Goal: Task Accomplishment & Management: Manage account settings

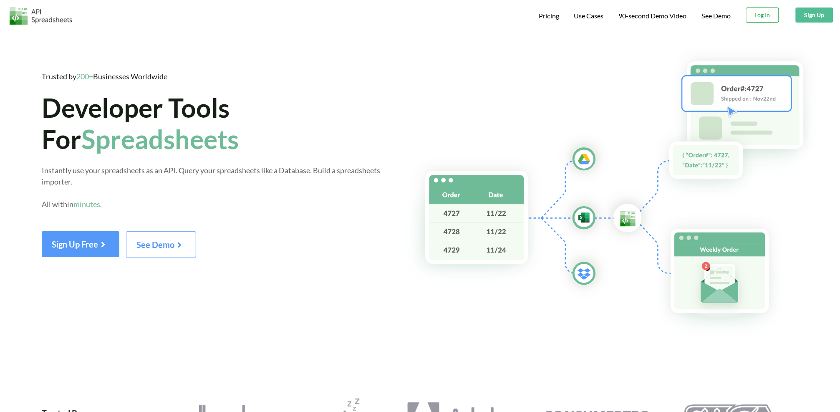
click at [760, 11] on button "Log In" at bounding box center [762, 15] width 33 height 15
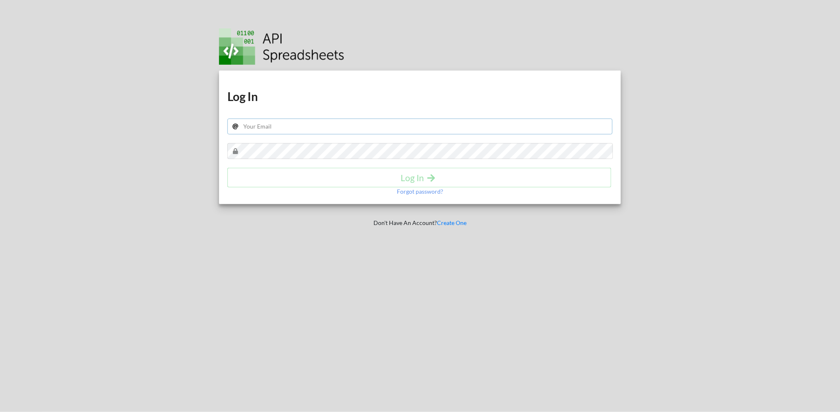
click at [297, 128] on input "text" at bounding box center [419, 126] width 385 height 16
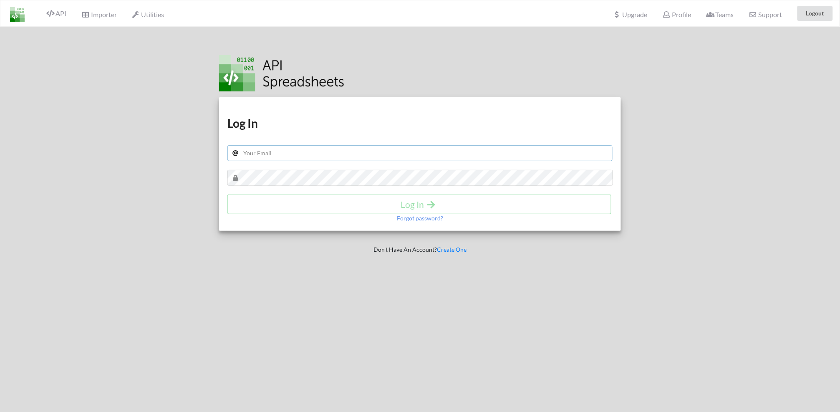
click at [264, 152] on input "text" at bounding box center [419, 153] width 385 height 16
type input "[EMAIL_ADDRESS][DOMAIN_NAME]"
click at [416, 201] on h4 "Log In" at bounding box center [419, 204] width 366 height 10
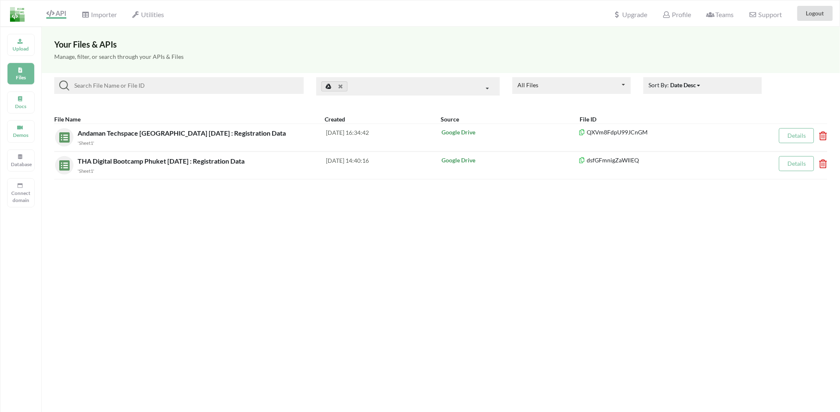
click at [381, 211] on div "Your Files & APIs Manage, filter, or search through your APIs & Files All Files…" at bounding box center [441, 233] width 798 height 412
drag, startPoint x: 824, startPoint y: 164, endPoint x: 830, endPoint y: 166, distance: 5.8
click at [821, 163] on icon at bounding box center [820, 160] width 3 height 3
click at [767, 115] on button "Delete File" at bounding box center [768, 116] width 45 height 15
click at [210, 186] on div "Your Files & APIs Manage, filter, or search through your APIs & Files All Files…" at bounding box center [441, 233] width 798 height 412
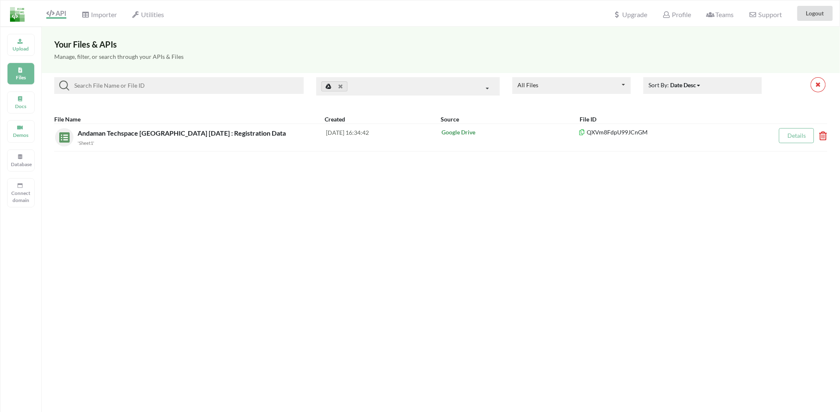
click at [179, 175] on div "Your Files & APIs Manage, filter, or search through your APIs & Files All Files…" at bounding box center [441, 233] width 798 height 412
click at [377, 10] on div "API Importer Utilities Upgrade Profile Teams Support Logout" at bounding box center [419, 13] width 843 height 26
click at [357, 15] on div "API Importer Utilities Upgrade Profile Teams Support Logout" at bounding box center [419, 13] width 843 height 26
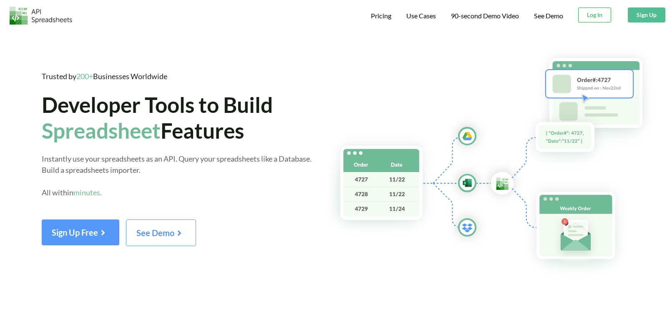
click at [339, 80] on img at bounding box center [497, 163] width 350 height 235
